Goal: Task Accomplishment & Management: Complete application form

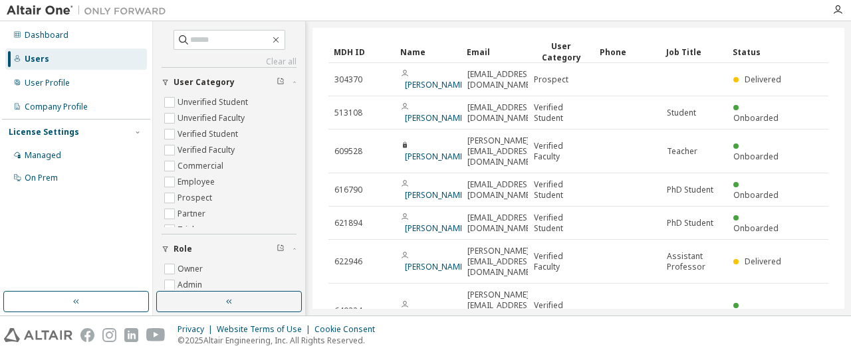
scroll to position [44, 0]
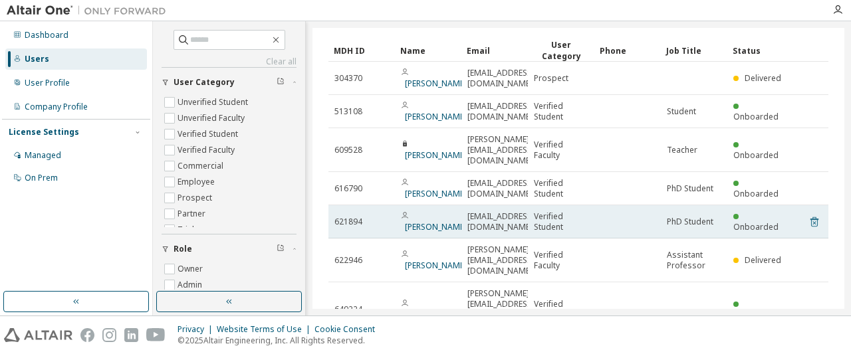
click at [813, 217] on icon at bounding box center [814, 222] width 8 height 10
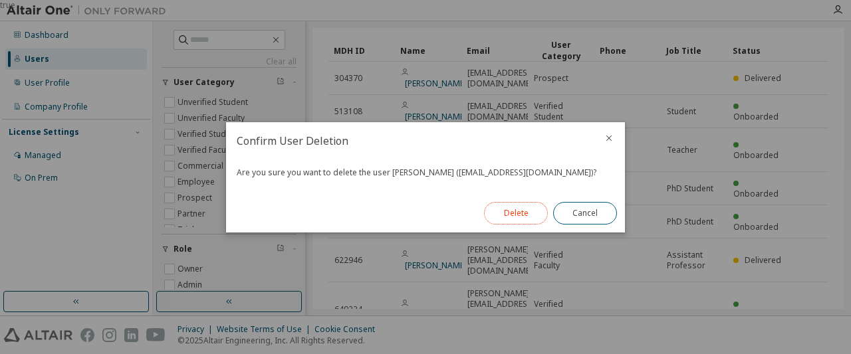
click at [529, 209] on button "Delete" at bounding box center [516, 213] width 64 height 23
click at [583, 216] on button "Close" at bounding box center [585, 213] width 64 height 23
click at [584, 215] on button "Close" at bounding box center [585, 213] width 64 height 23
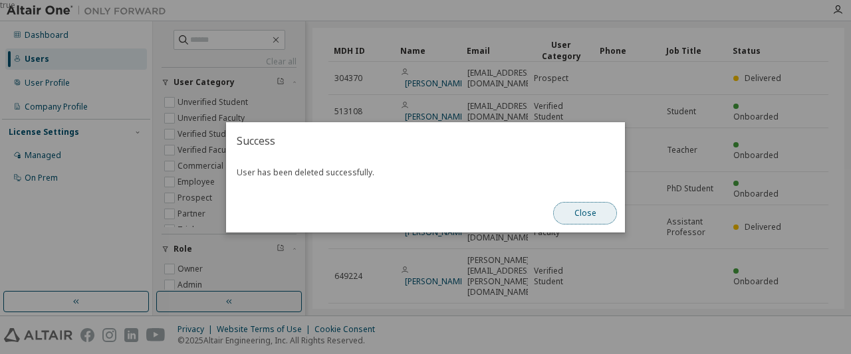
click at [590, 214] on button "Close" at bounding box center [585, 213] width 64 height 23
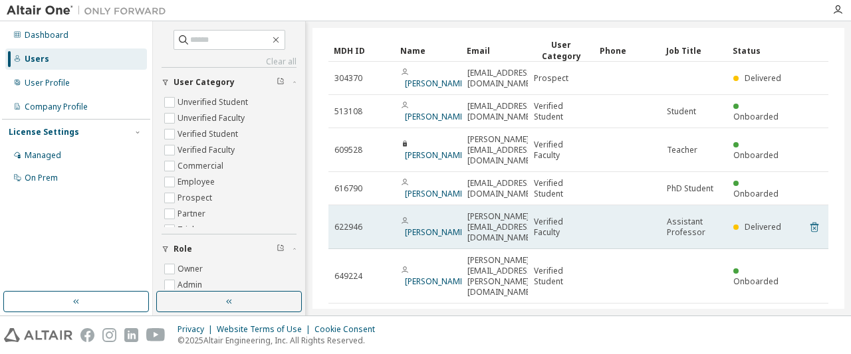
click at [812, 223] on icon at bounding box center [814, 228] width 8 height 10
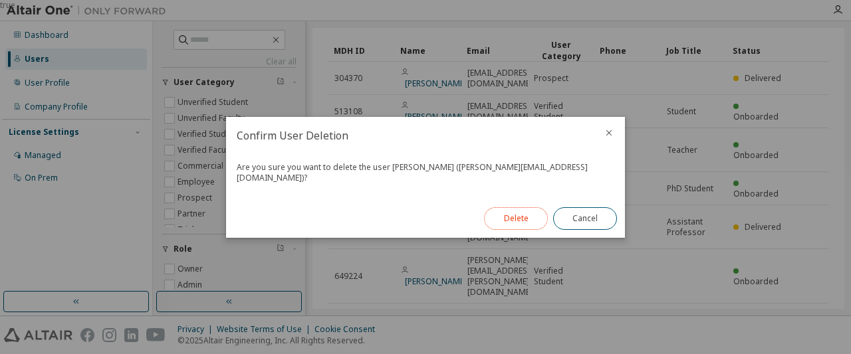
click at [534, 216] on button "Delete" at bounding box center [516, 218] width 64 height 23
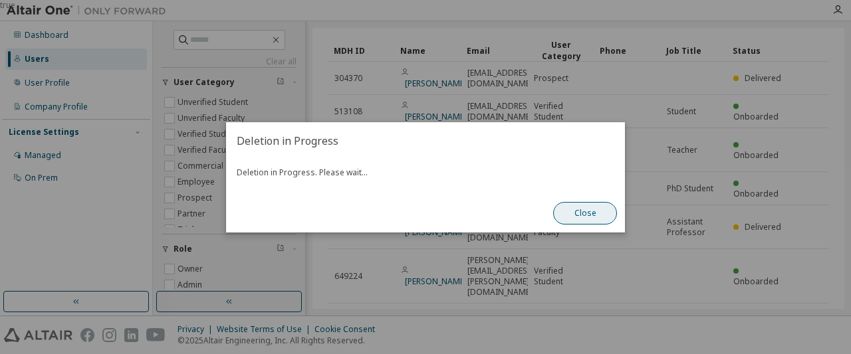
click at [576, 209] on button "Close" at bounding box center [585, 213] width 64 height 23
click at [588, 211] on button "Close" at bounding box center [585, 213] width 64 height 23
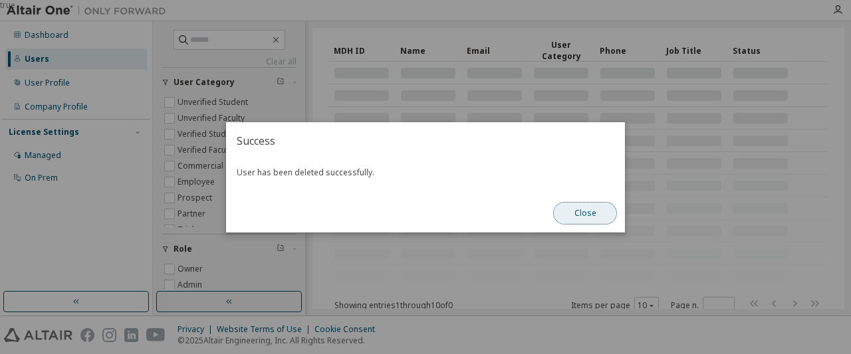
click at [580, 215] on button "Close" at bounding box center [585, 213] width 64 height 23
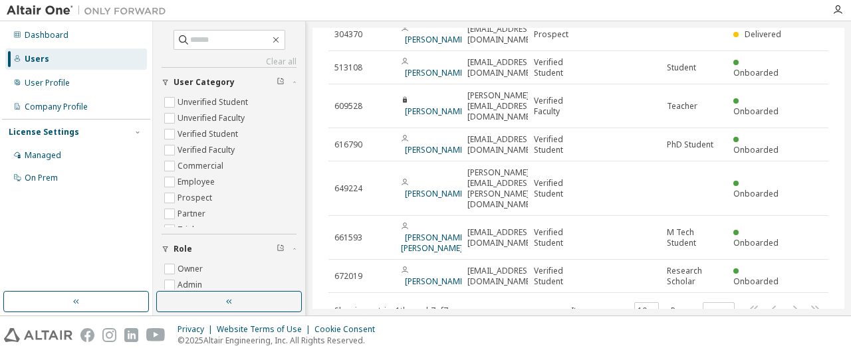
scroll to position [88, 0]
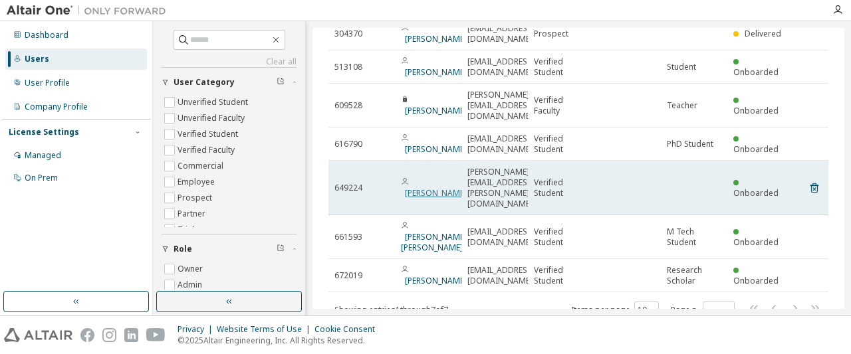
click at [422, 187] on link "[PERSON_NAME]" at bounding box center [436, 192] width 62 height 11
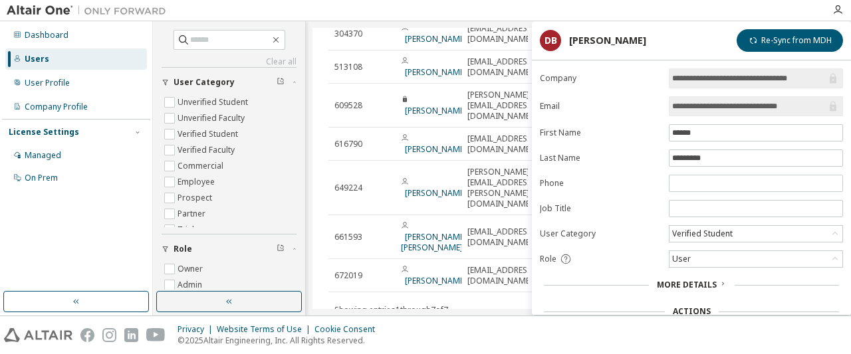
click at [462, 284] on div "Users (7) More Actions Import From CSV Export To CSV Add User Clear Load Save S…" at bounding box center [578, 168] width 532 height 281
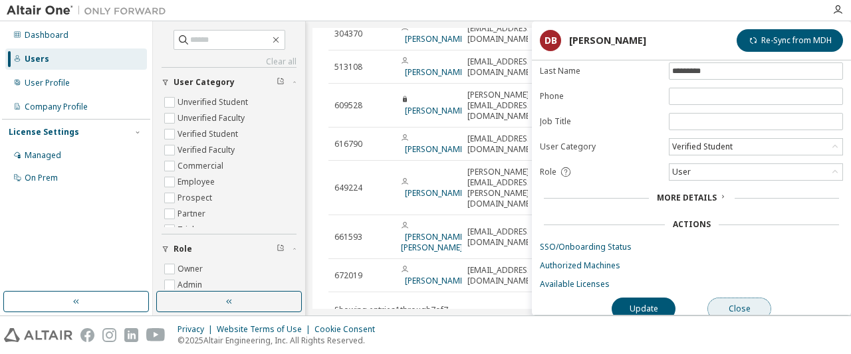
click at [746, 306] on button "Close" at bounding box center [739, 309] width 64 height 23
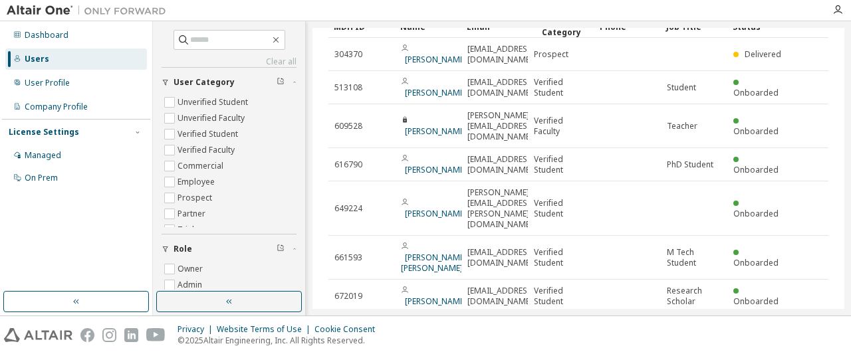
scroll to position [88, 0]
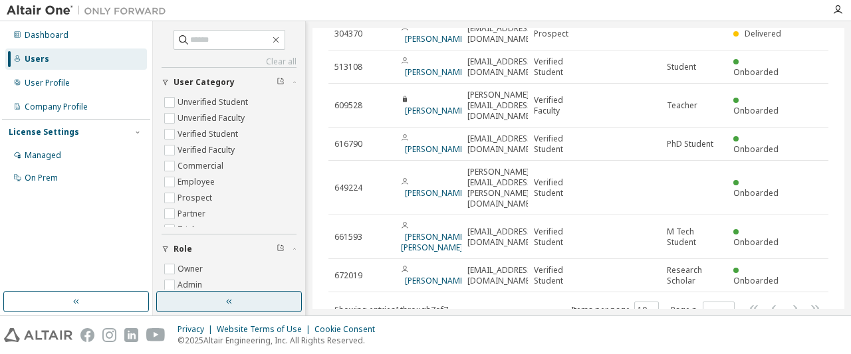
click at [231, 305] on icon "button" at bounding box center [229, 301] width 11 height 11
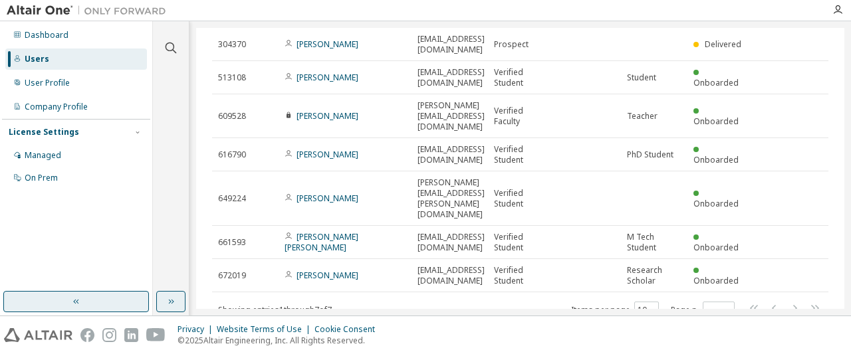
click at [103, 305] on button "button" at bounding box center [76, 301] width 146 height 21
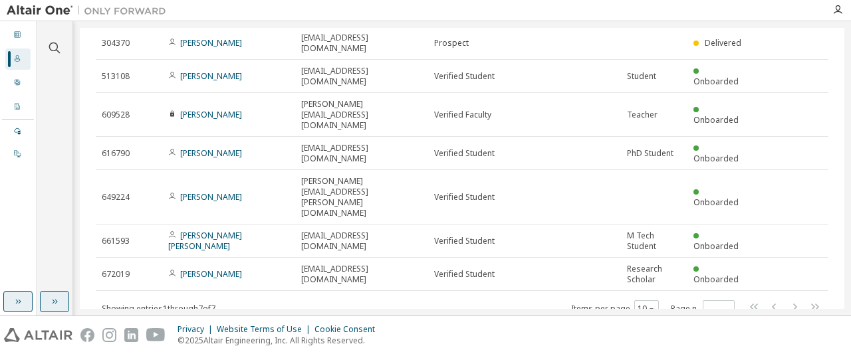
scroll to position [35, 0]
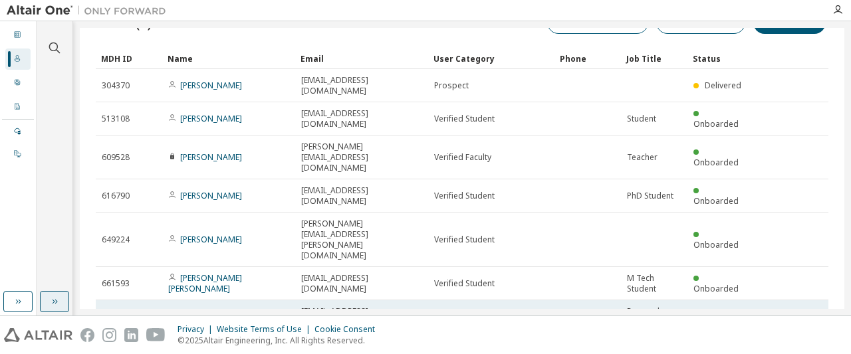
click at [814, 312] on icon at bounding box center [814, 317] width 8 height 10
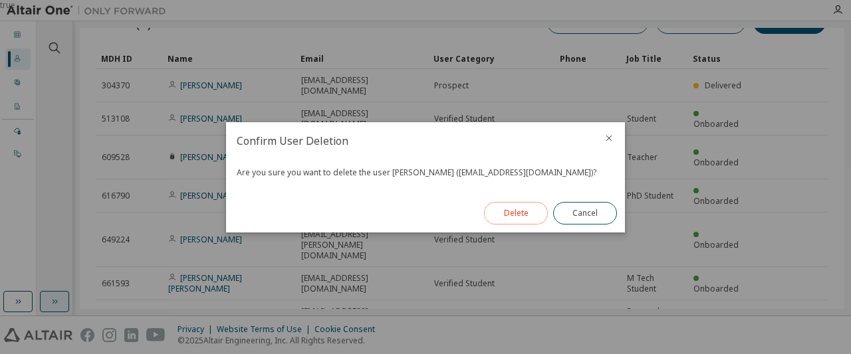
click at [511, 217] on button "Delete" at bounding box center [516, 213] width 64 height 23
click at [590, 216] on button "Close" at bounding box center [585, 213] width 64 height 23
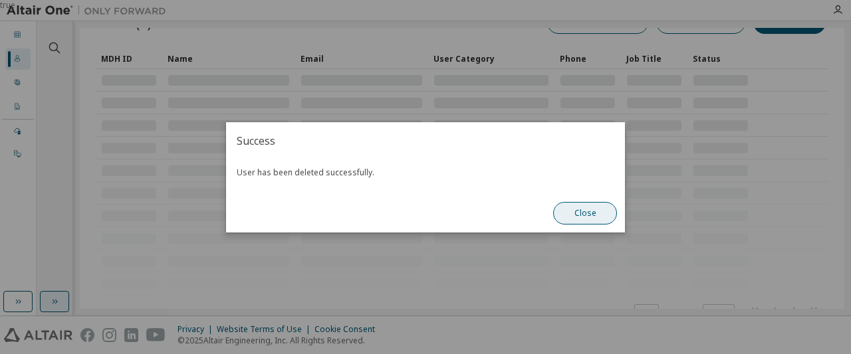
scroll to position [2, 0]
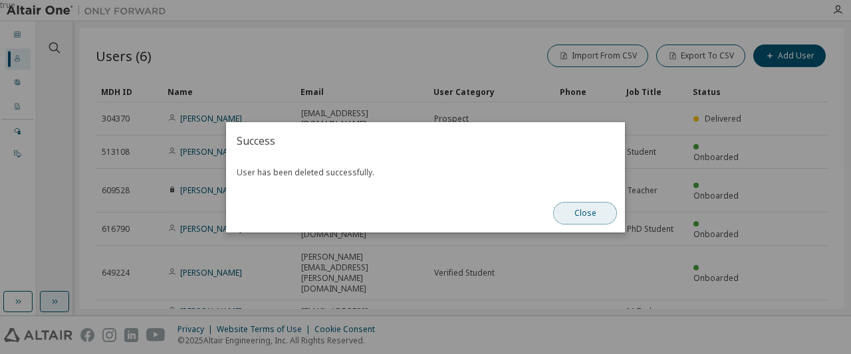
click at [590, 216] on button "Close" at bounding box center [585, 213] width 64 height 23
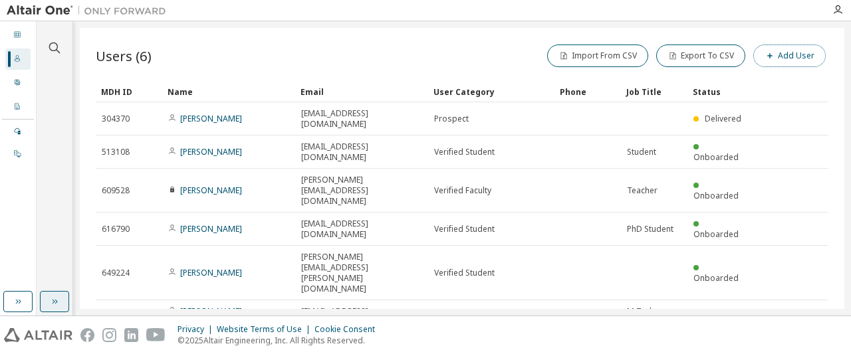
click at [806, 57] on button "Add User" at bounding box center [789, 56] width 72 height 23
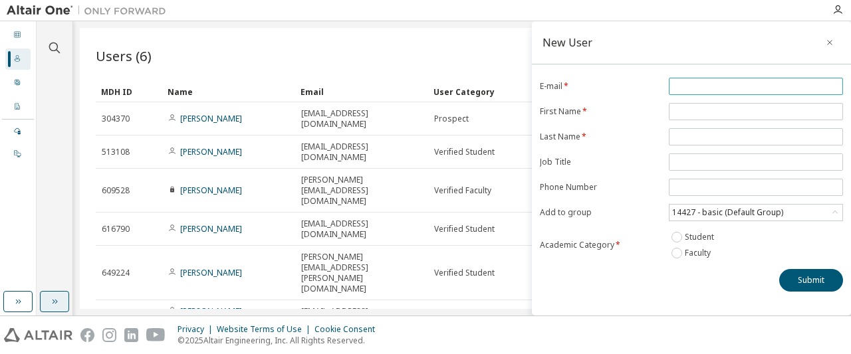
click at [748, 78] on span at bounding box center [756, 86] width 174 height 17
click at [734, 85] on input "email" at bounding box center [756, 86] width 168 height 11
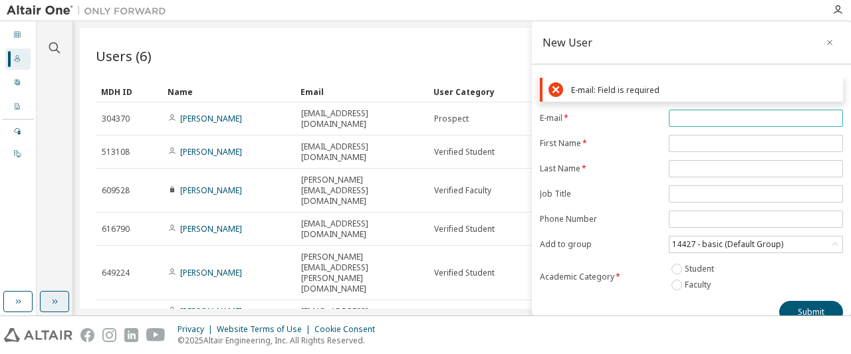
paste input "**********"
type input "**********"
click at [682, 146] on input "text" at bounding box center [756, 143] width 168 height 11
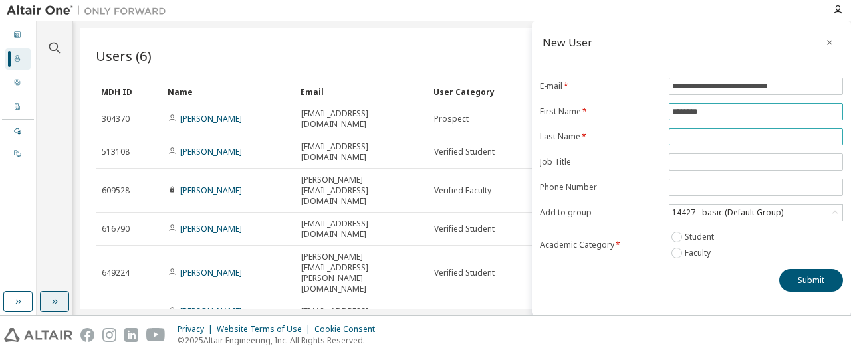
type input "********"
click at [693, 132] on input "text" at bounding box center [756, 137] width 168 height 11
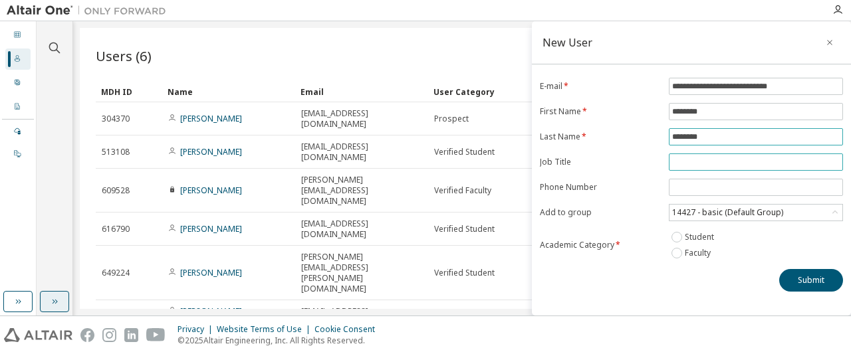
type input "********"
click at [701, 162] on input "text" at bounding box center [756, 162] width 168 height 11
type input "**********"
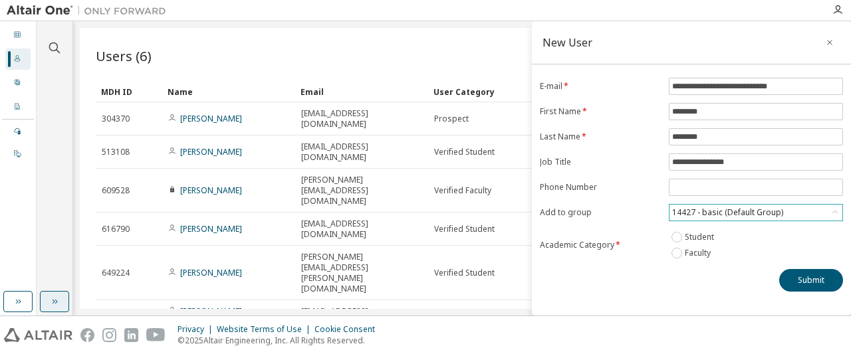
click at [755, 207] on div "14427 - basic (Default Group)" at bounding box center [727, 212] width 115 height 15
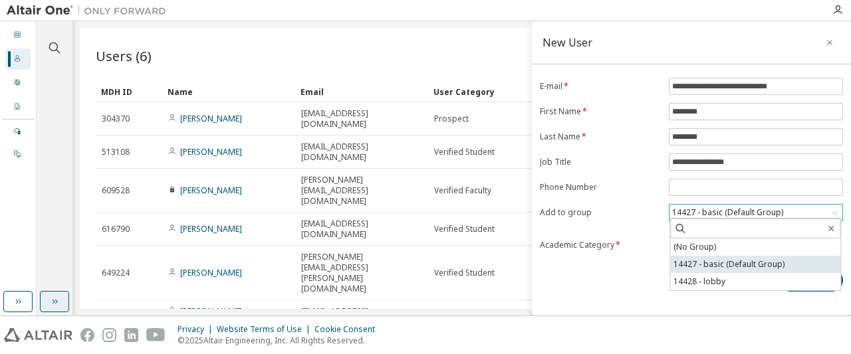
click at [774, 263] on li "14427 - basic (Default Group)" at bounding box center [755, 264] width 170 height 17
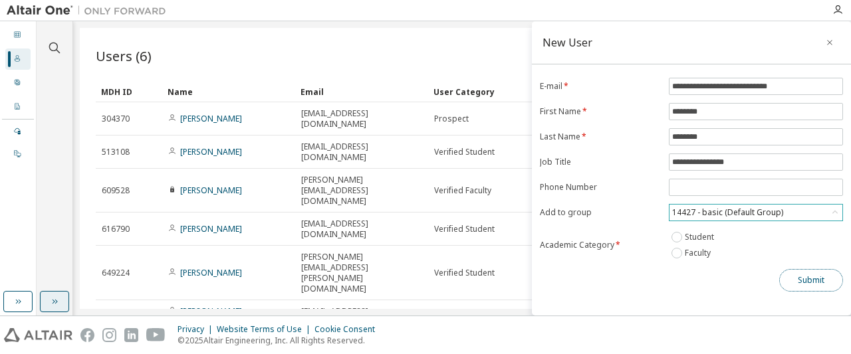
click at [801, 277] on button "Submit" at bounding box center [811, 280] width 64 height 23
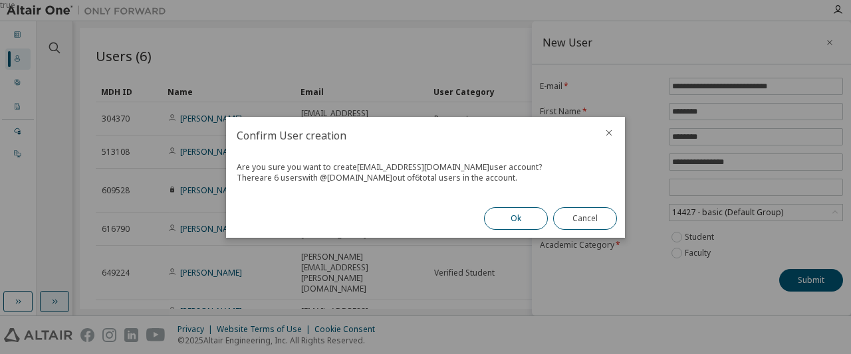
click at [509, 219] on button "Ok" at bounding box center [516, 218] width 64 height 23
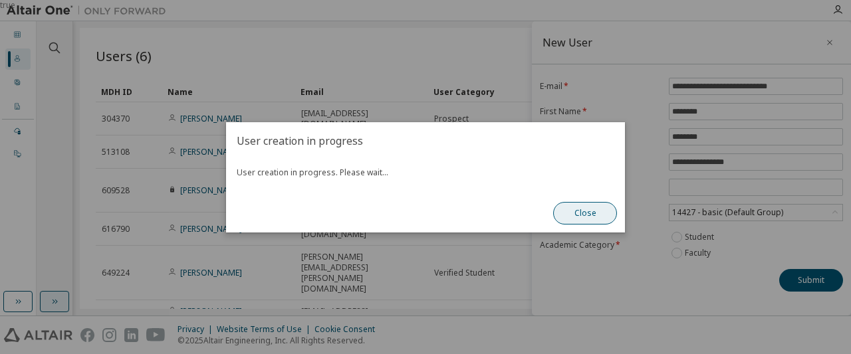
click at [598, 221] on button "Close" at bounding box center [585, 213] width 64 height 23
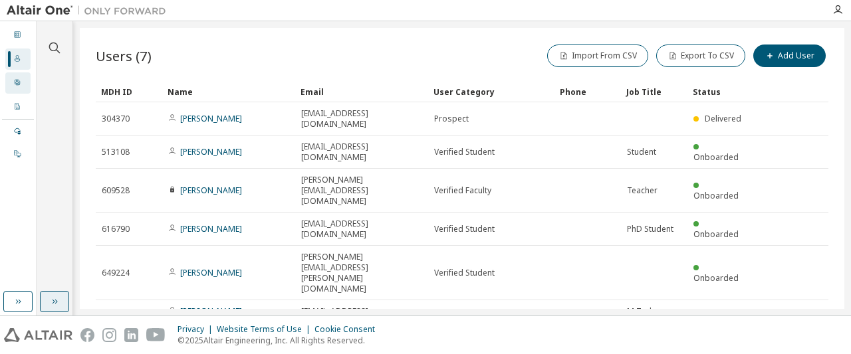
click at [9, 76] on div "User Profile" at bounding box center [17, 82] width 25 height 21
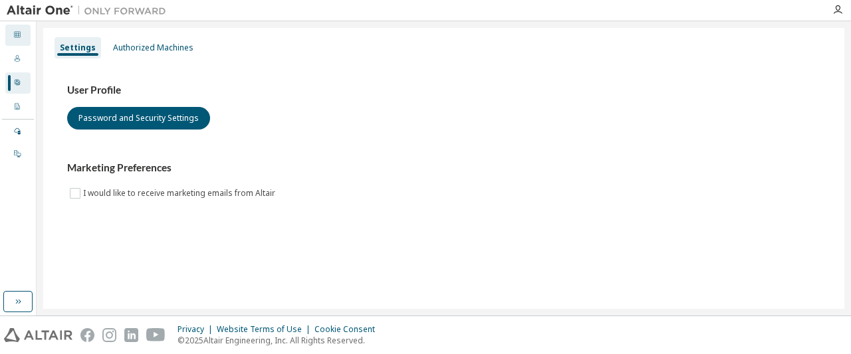
click at [17, 37] on icon at bounding box center [17, 35] width 8 height 8
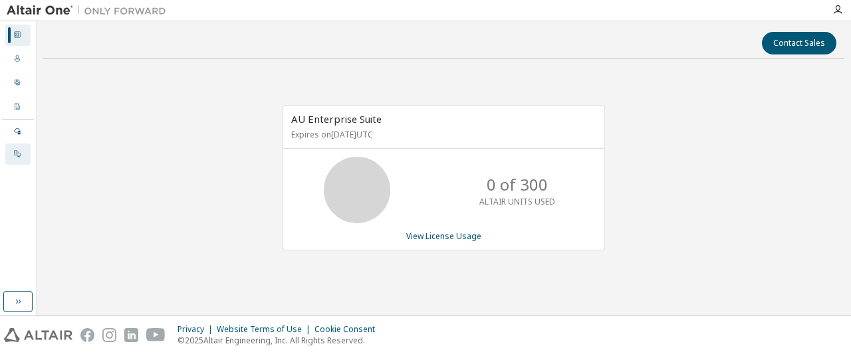
click at [13, 149] on div "On Prem" at bounding box center [17, 154] width 25 height 21
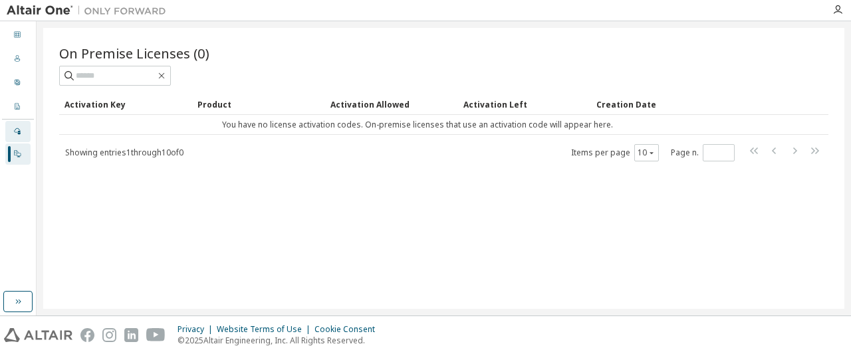
click at [21, 131] on icon at bounding box center [17, 131] width 8 height 8
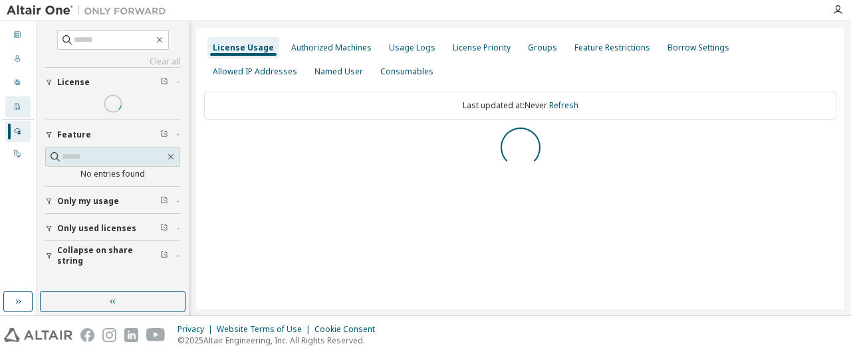
click at [19, 108] on icon at bounding box center [17, 106] width 8 height 8
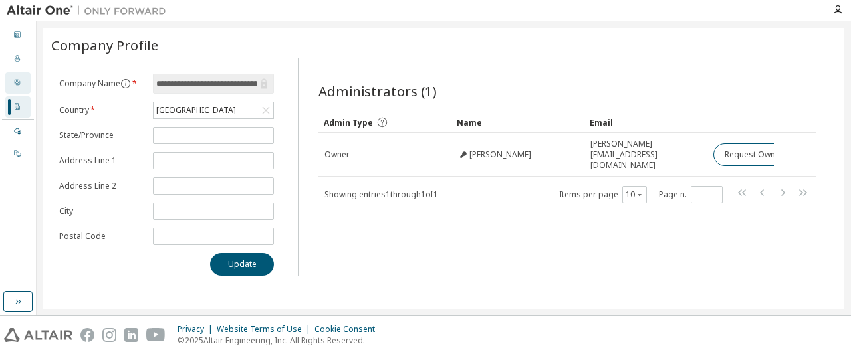
click at [17, 78] on div at bounding box center [17, 83] width 8 height 11
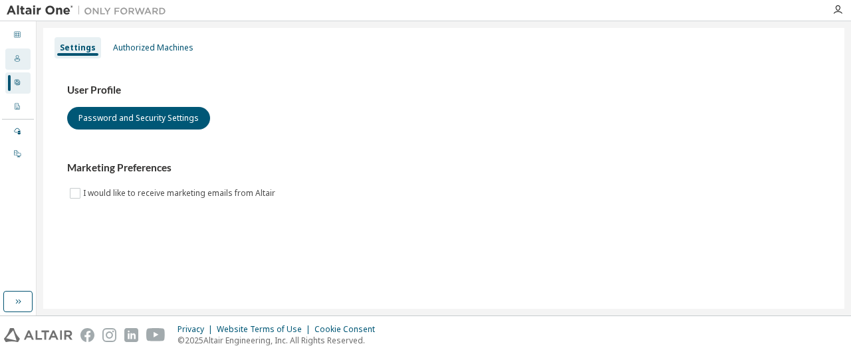
click at [24, 69] on div "Users" at bounding box center [17, 59] width 25 height 21
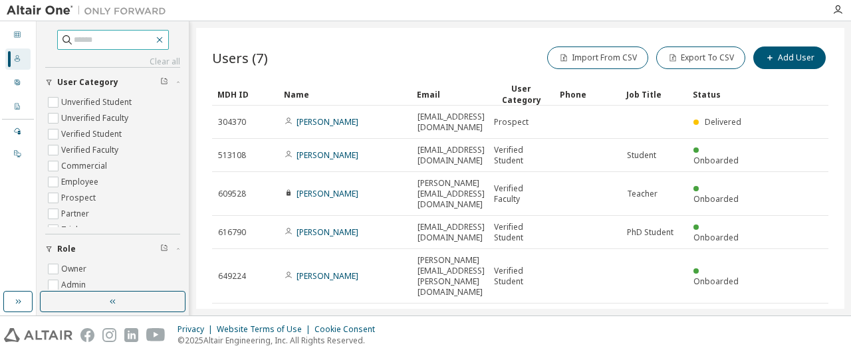
click at [165, 39] on icon "button" at bounding box center [159, 40] width 11 height 11
click at [298, 55] on div "Users (7) Import From CSV Export To CSV Add User" at bounding box center [520, 58] width 616 height 28
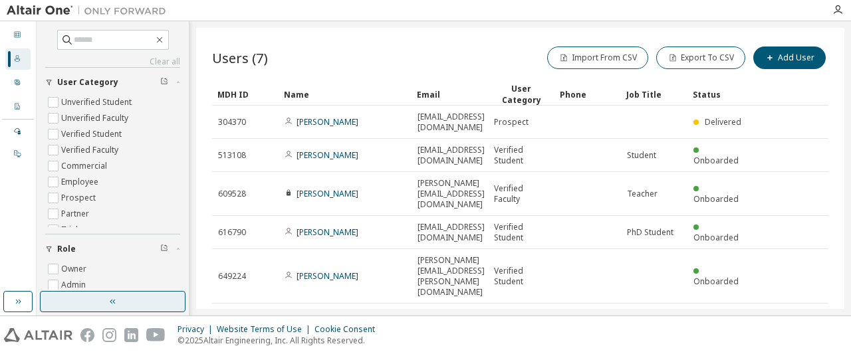
click at [130, 303] on button "button" at bounding box center [113, 301] width 146 height 21
